Goal: Find specific page/section: Find specific page/section

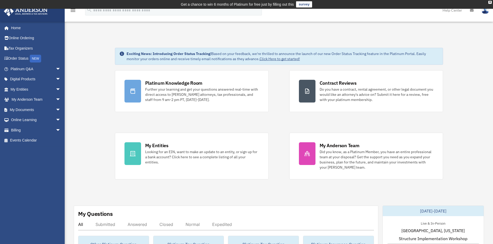
click at [487, 10] on img at bounding box center [485, 9] width 8 height 7
click at [392, 22] on link "My Profile" at bounding box center [407, 24] width 52 height 11
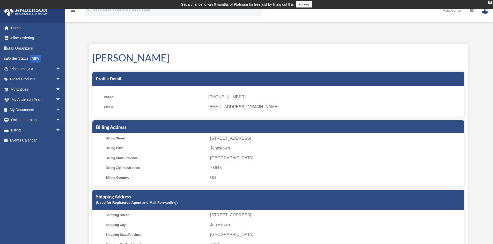
click at [472, 10] on icon at bounding box center [472, 11] width 4 height 4
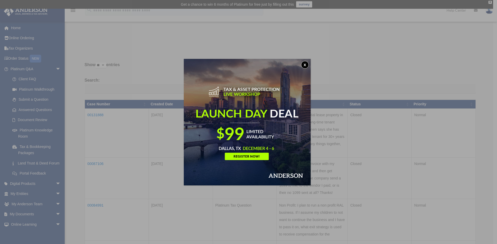
click at [307, 65] on button "x" at bounding box center [305, 65] width 8 height 8
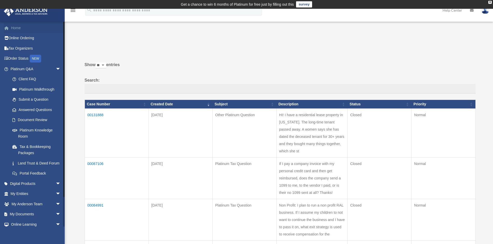
click at [18, 28] on link "Home" at bounding box center [36, 28] width 65 height 10
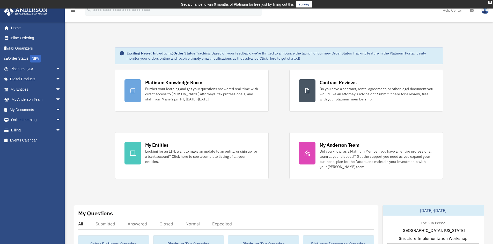
click at [73, 10] on icon "menu" at bounding box center [73, 10] width 6 height 6
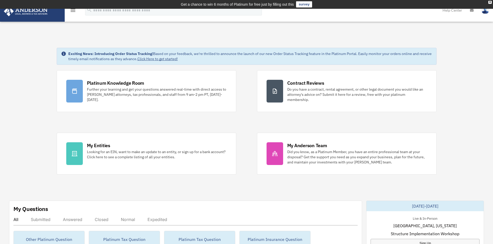
click at [485, 12] on img at bounding box center [485, 9] width 8 height 7
click at [392, 23] on link "My Profile" at bounding box center [407, 24] width 52 height 11
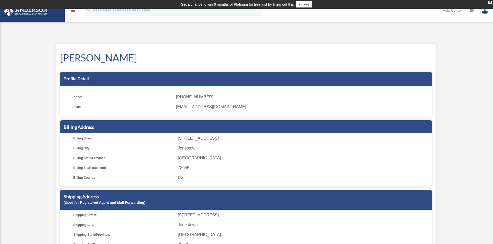
click at [35, 11] on img at bounding box center [25, 11] width 47 height 10
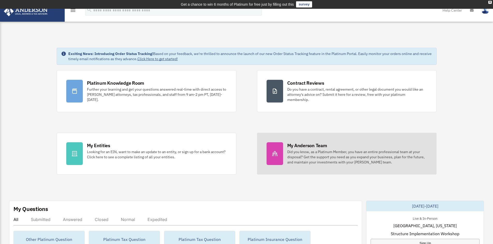
click at [330, 151] on div "Did you know, as a Platinum Member, you have an entire professional team at you…" at bounding box center [357, 157] width 140 height 16
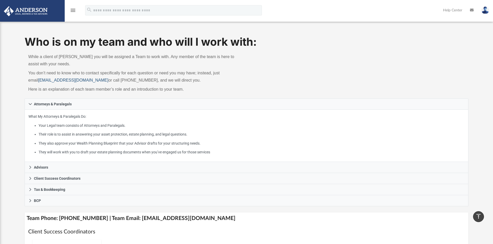
scroll to position [2, 0]
